Goal: Check status: Check status

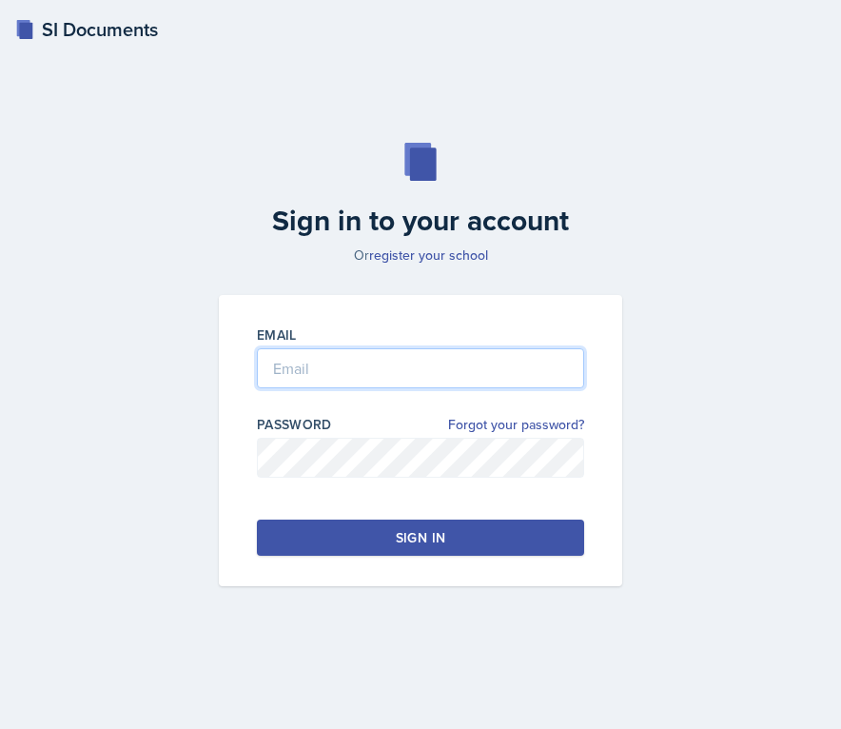
type input "[EMAIL_ADDRESS][PERSON_NAME][DOMAIN_NAME]"
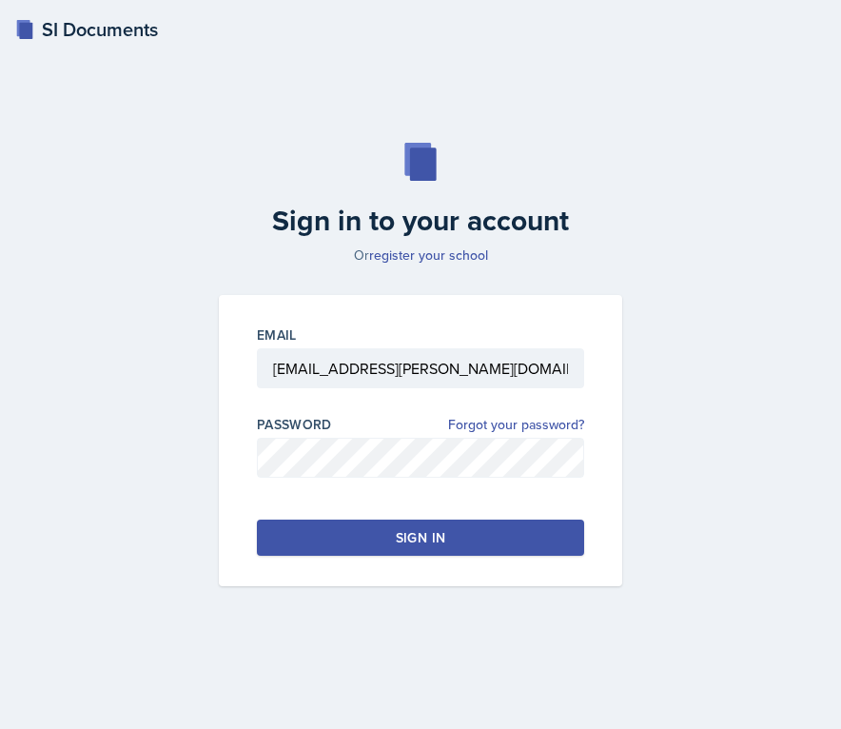
click at [388, 533] on button "Sign in" at bounding box center [420, 537] width 327 height 36
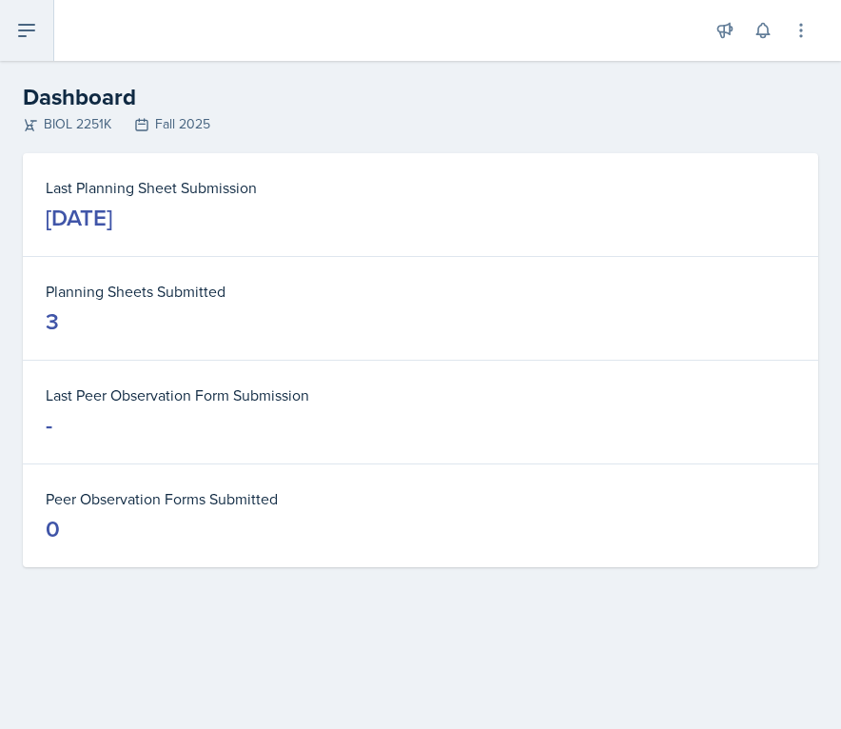
click at [17, 43] on button at bounding box center [27, 30] width 54 height 61
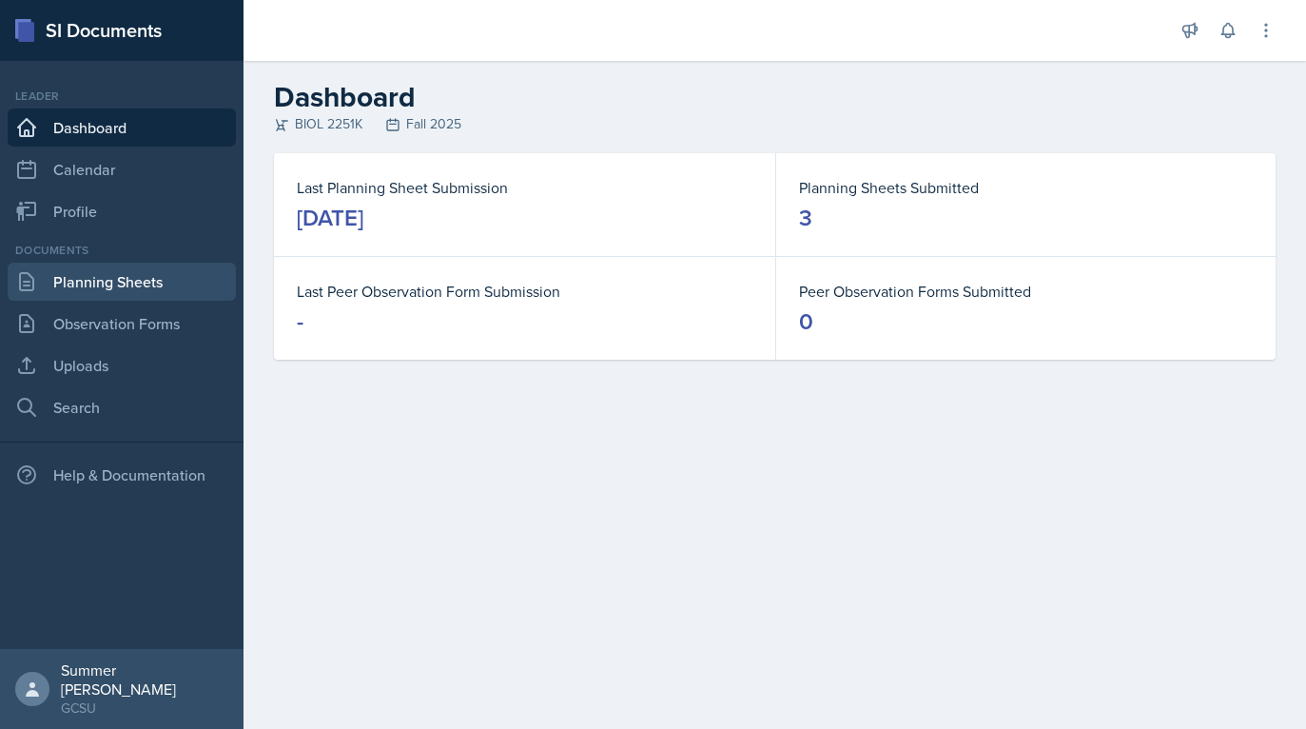
click at [78, 287] on link "Planning Sheets" at bounding box center [122, 282] width 228 height 38
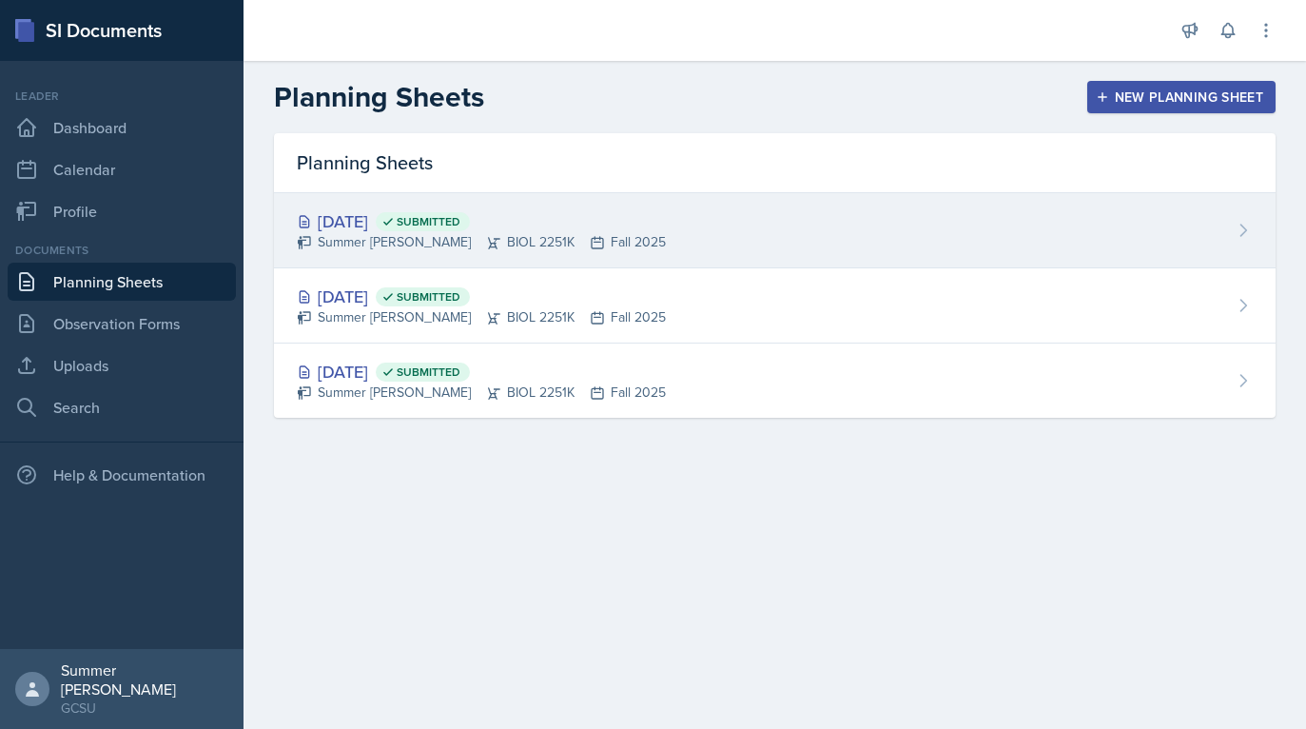
click at [393, 219] on div "[DATE] Submitted" at bounding box center [481, 221] width 369 height 26
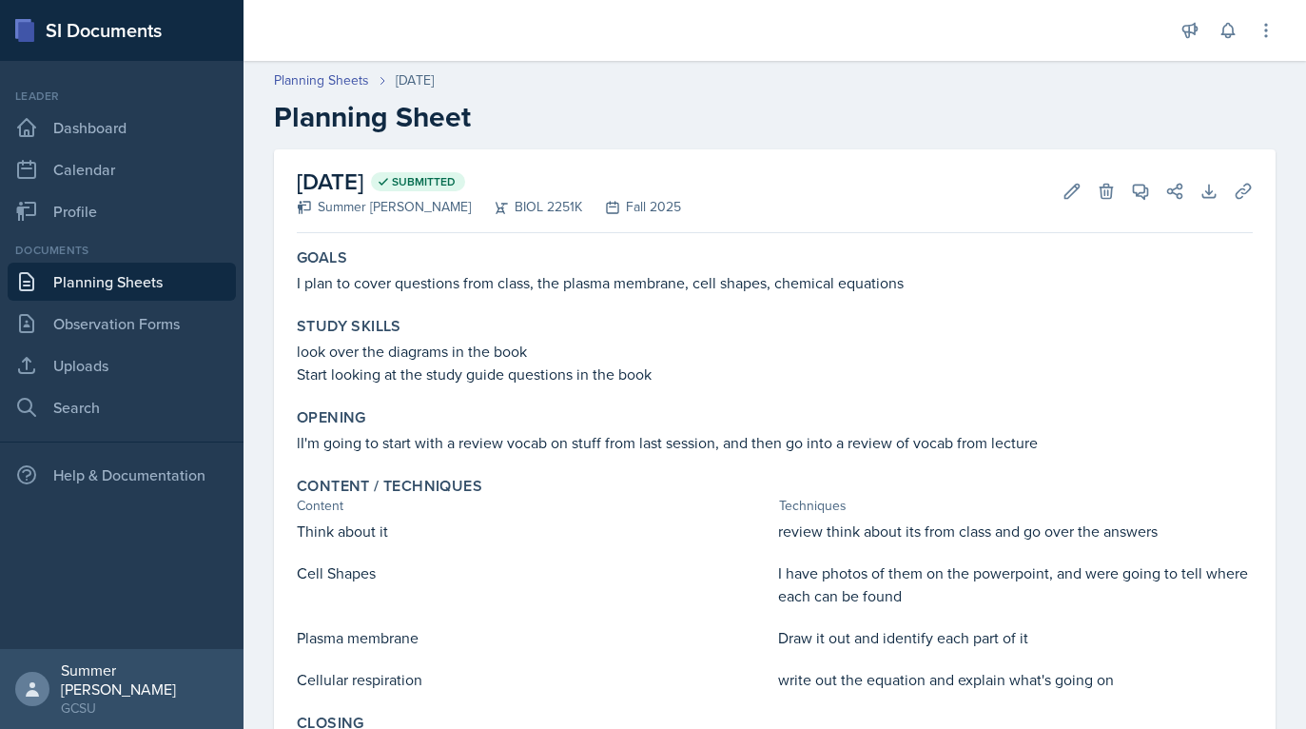
click at [656, 374] on p "Start looking at the study guide questions in the book" at bounding box center [775, 373] width 956 height 23
